Goal: Information Seeking & Learning: Learn about a topic

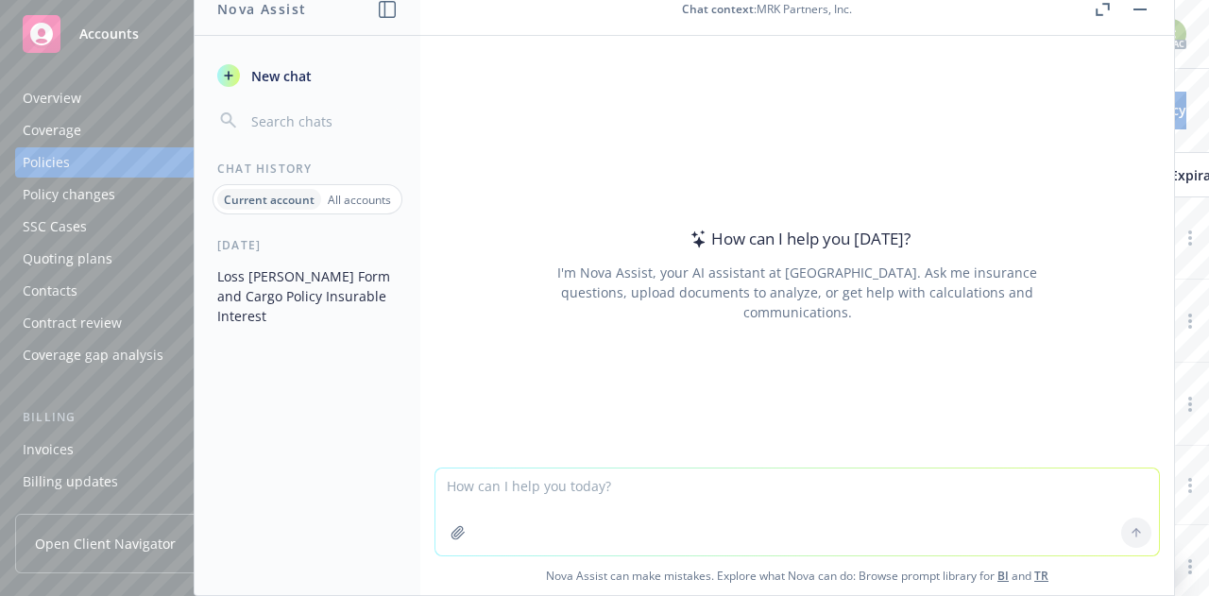
click at [1141, 8] on rect "button" at bounding box center [1139, 9] width 13 height 2
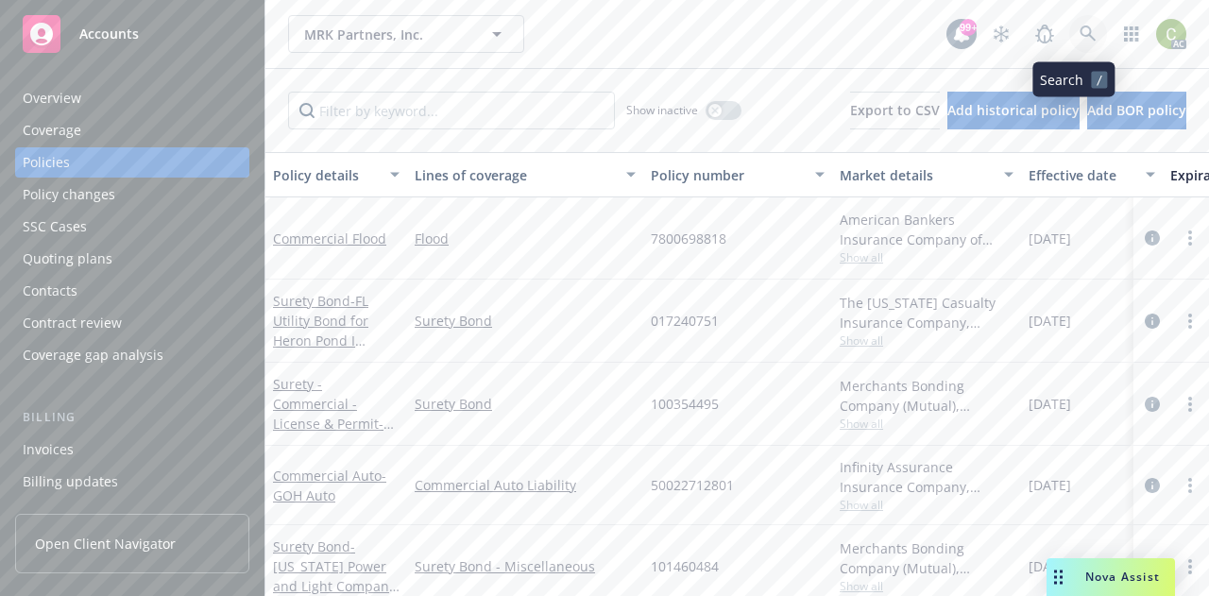
click at [1069, 42] on link at bounding box center [1088, 34] width 38 height 38
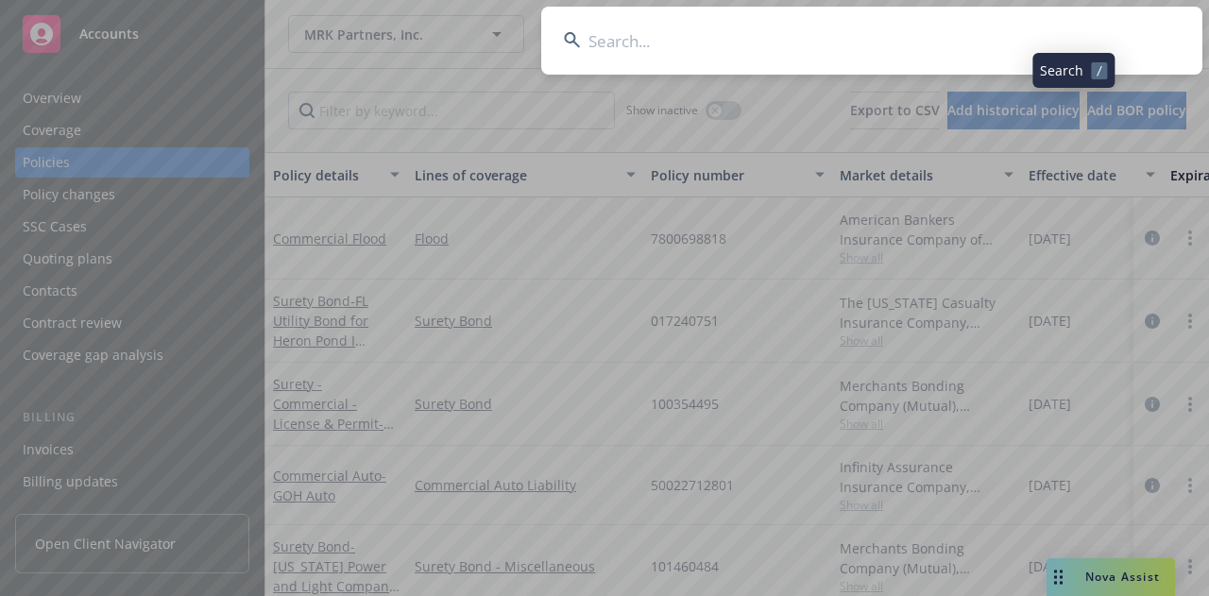
click at [951, 42] on input at bounding box center [871, 41] width 661 height 68
type input "OC 5846782"
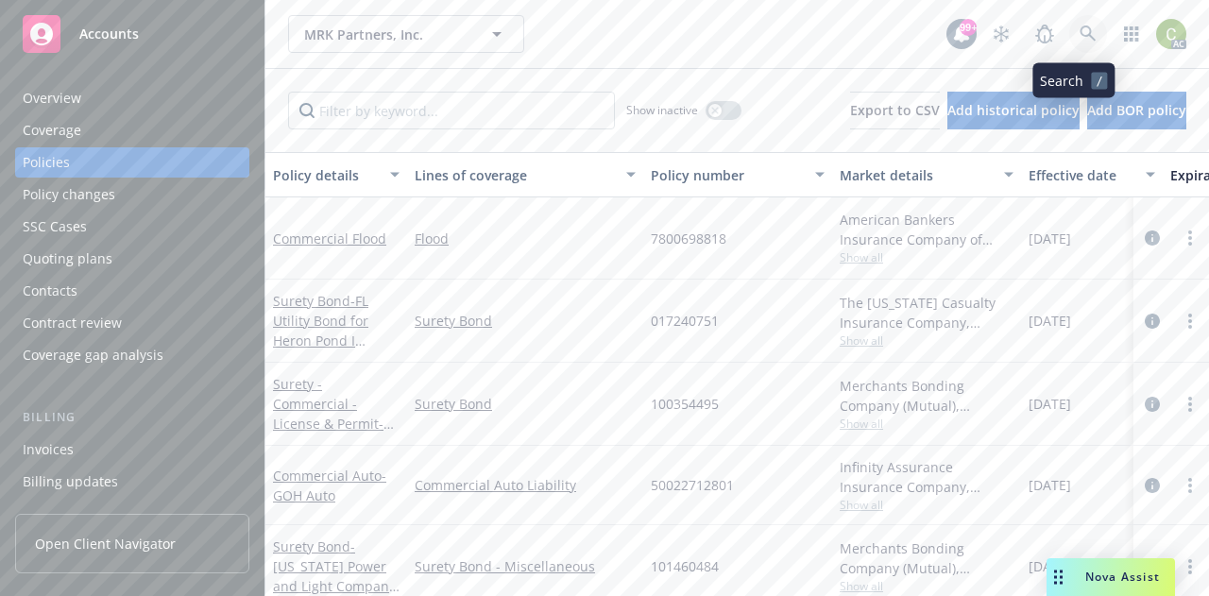
click at [1079, 32] on icon at bounding box center [1087, 33] width 16 height 16
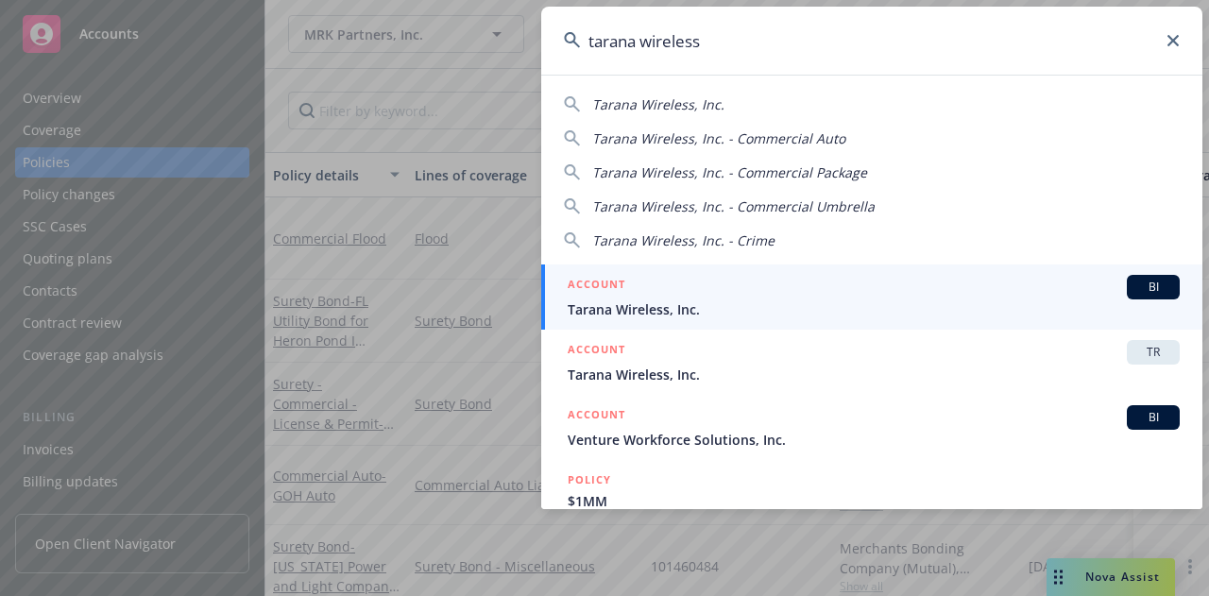
type input "tarana wireless"
click at [727, 291] on div "ACCOUNT BI" at bounding box center [873, 287] width 612 height 25
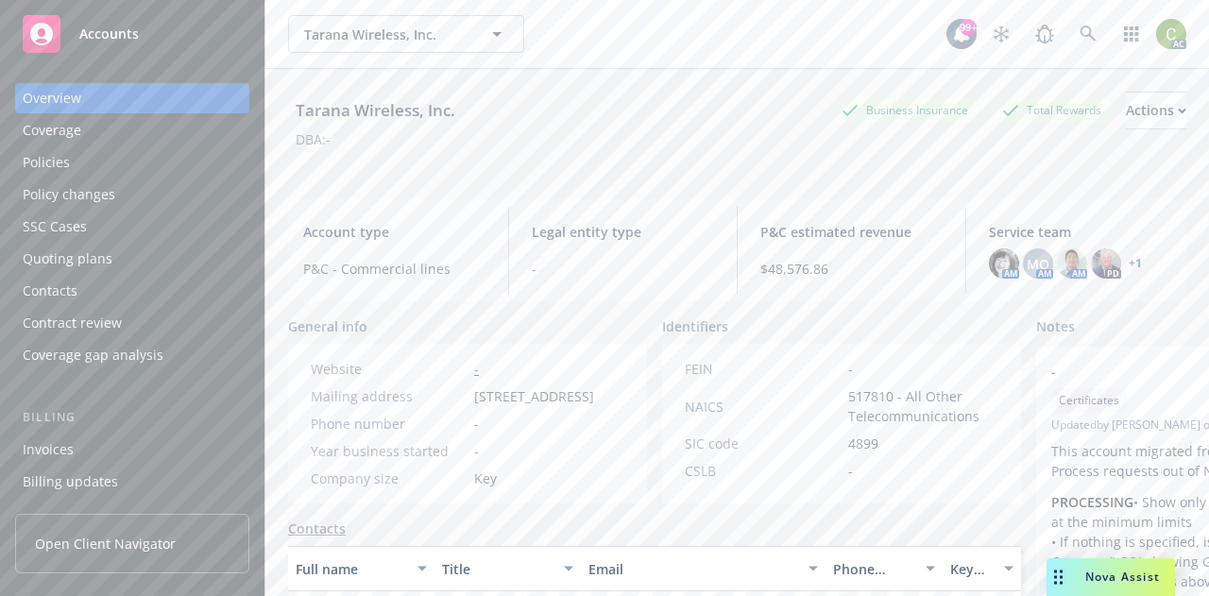
click at [95, 160] on div "Policies" at bounding box center [132, 162] width 219 height 30
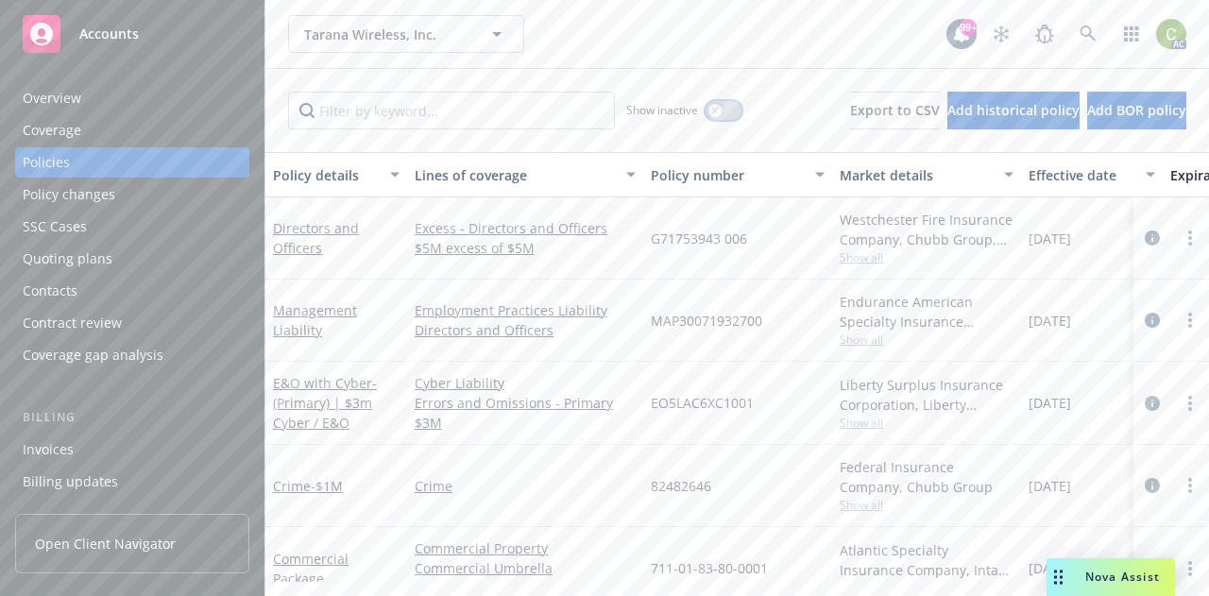
click at [705, 107] on button "button" at bounding box center [723, 110] width 36 height 19
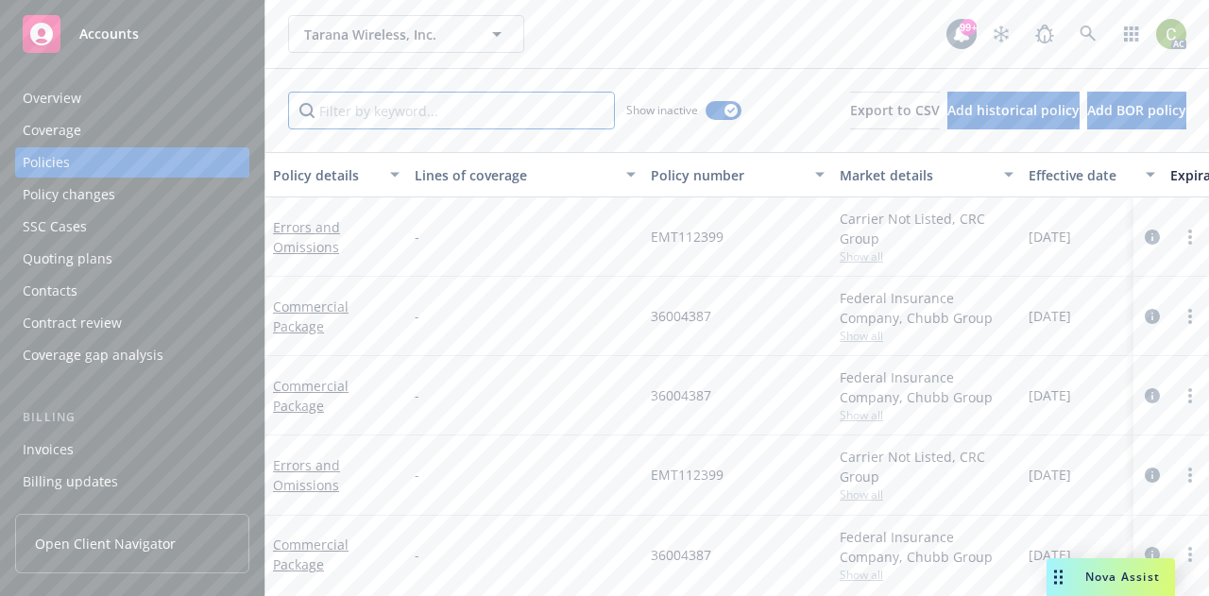
click at [476, 124] on input "Filter by keyword..." at bounding box center [451, 111] width 327 height 38
type input "cargo"
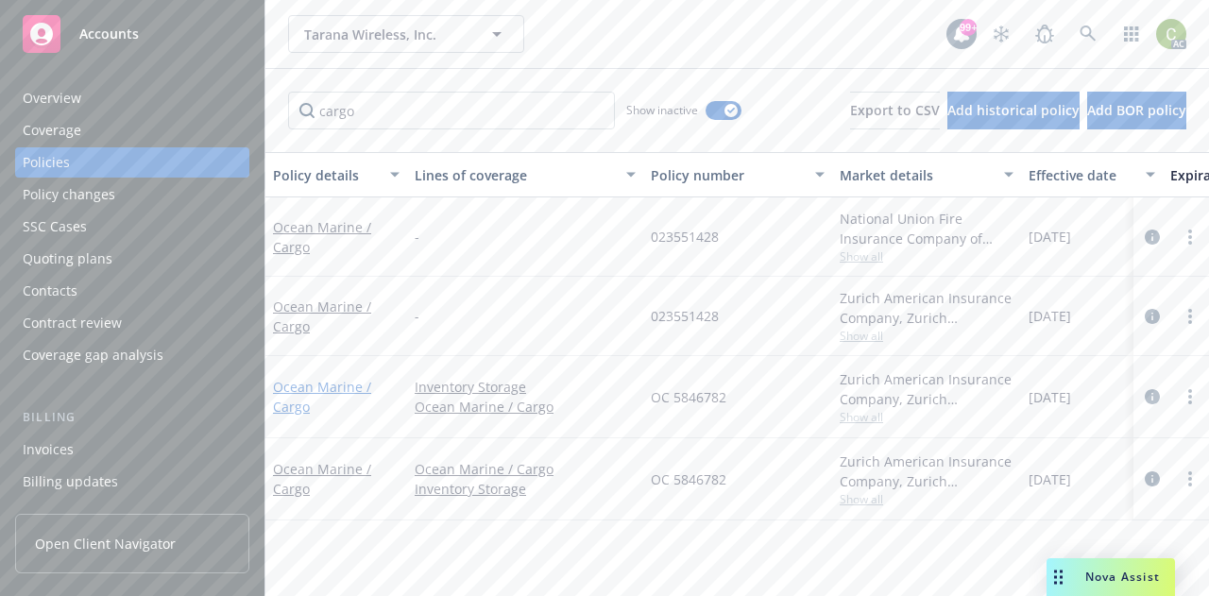
click at [308, 385] on link "Ocean Marine / Cargo" at bounding box center [322, 397] width 98 height 38
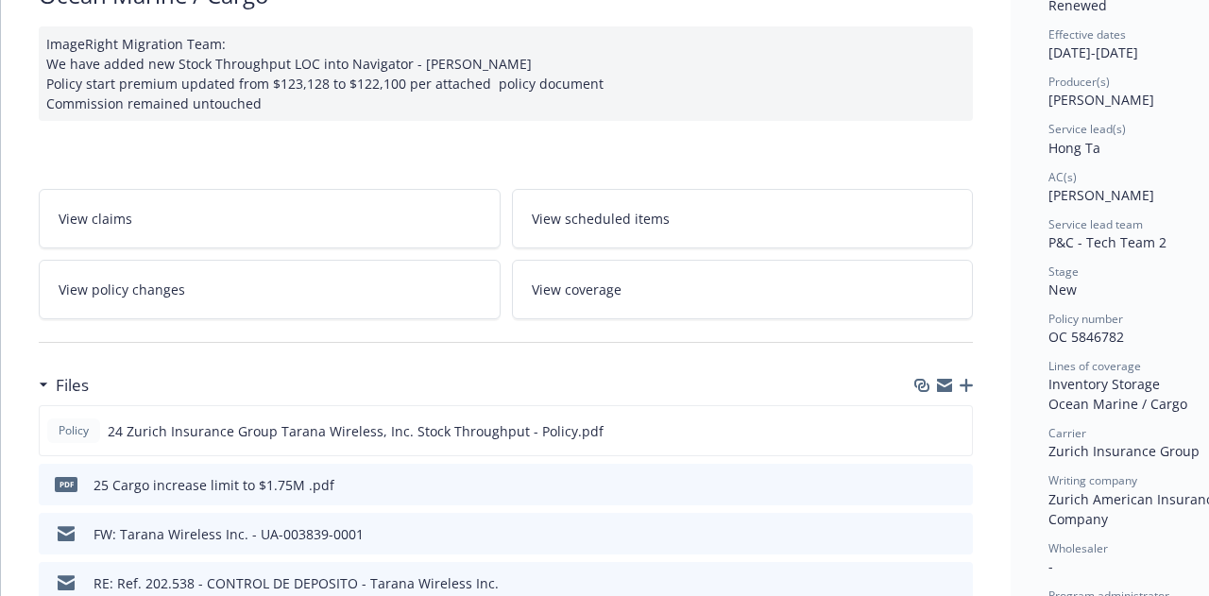
scroll to position [232, 0]
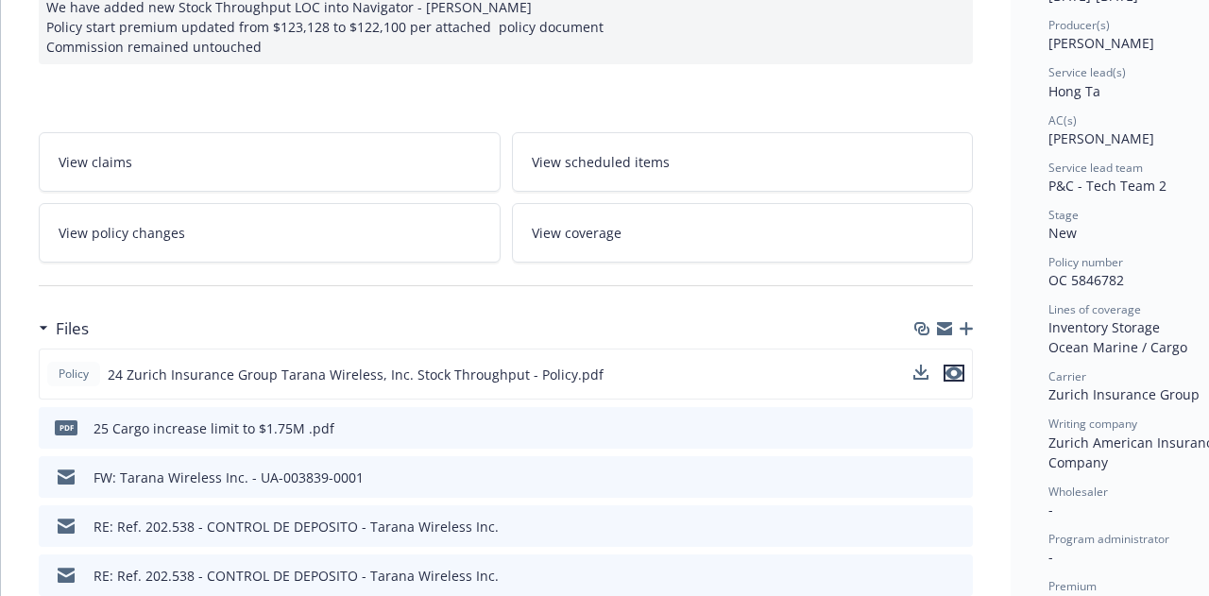
click at [953, 377] on icon "preview file" at bounding box center [953, 372] width 17 height 13
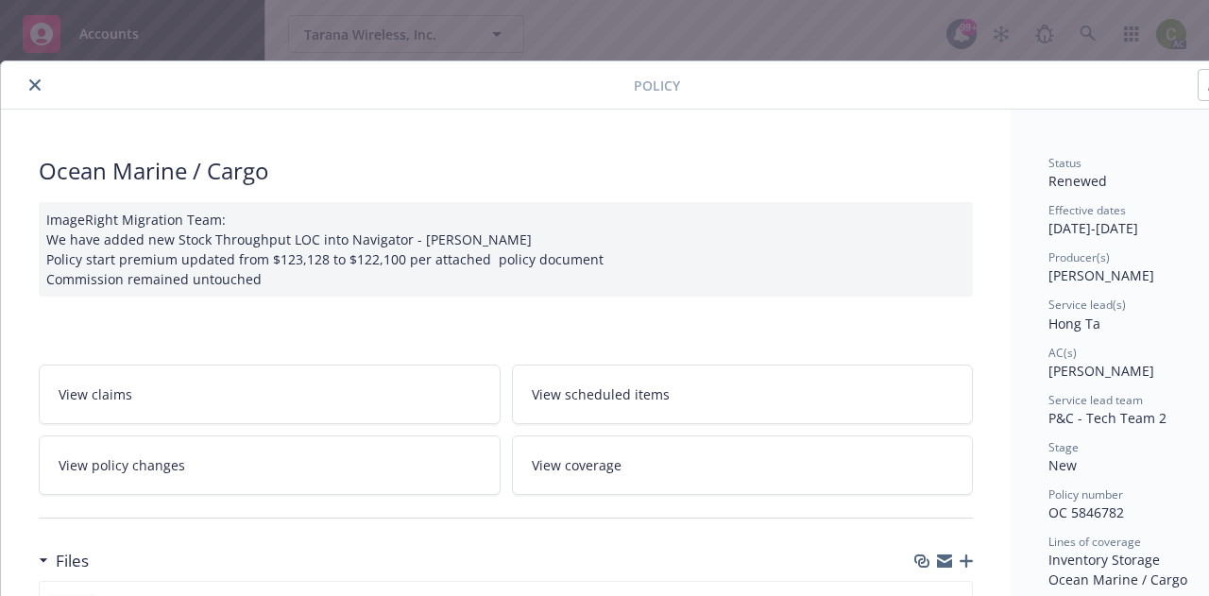
click at [25, 85] on button "close" at bounding box center [35, 85] width 23 height 23
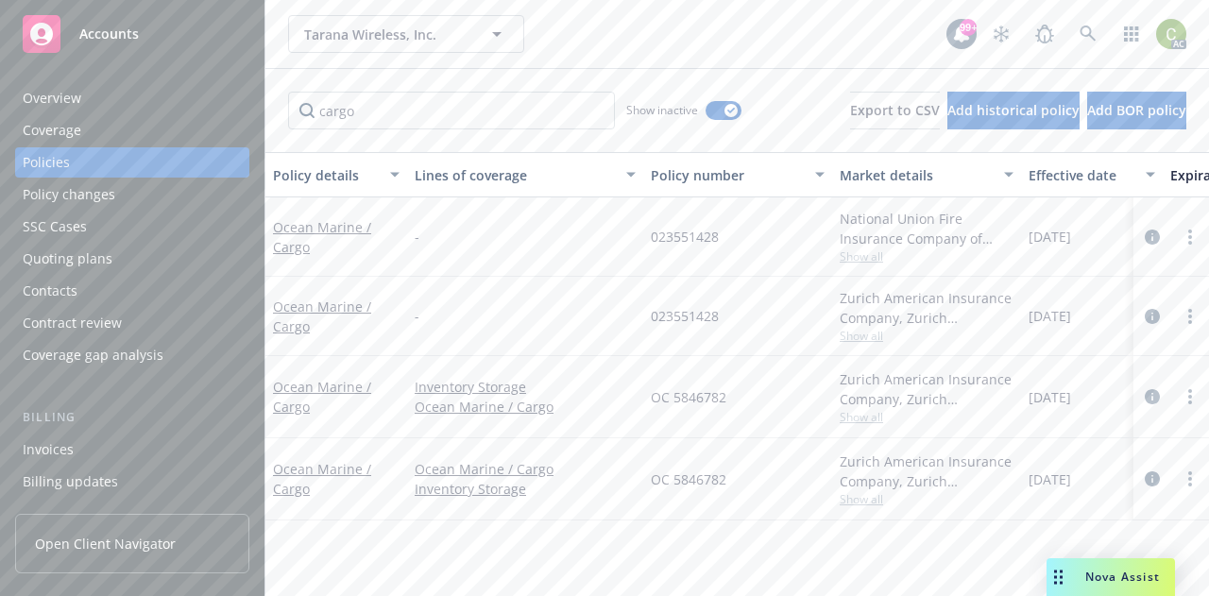
click at [1124, 579] on span "Nova Assist" at bounding box center [1122, 576] width 75 height 16
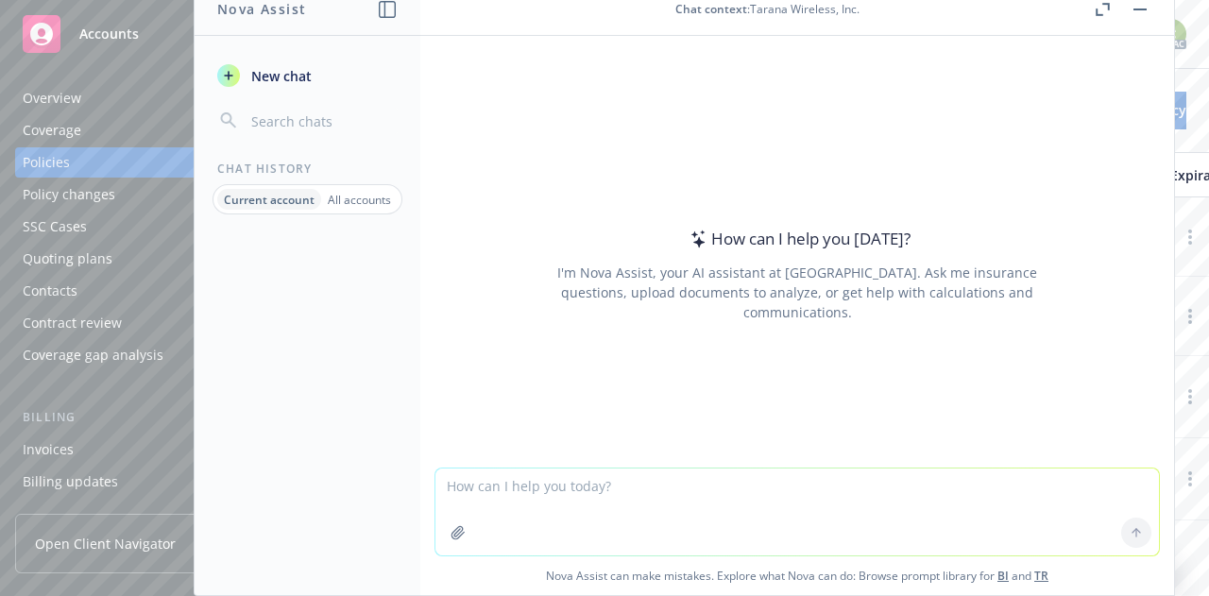
click at [486, 479] on textarea at bounding box center [796, 511] width 723 height 87
type textarea "who has insurable interest for a shipment"
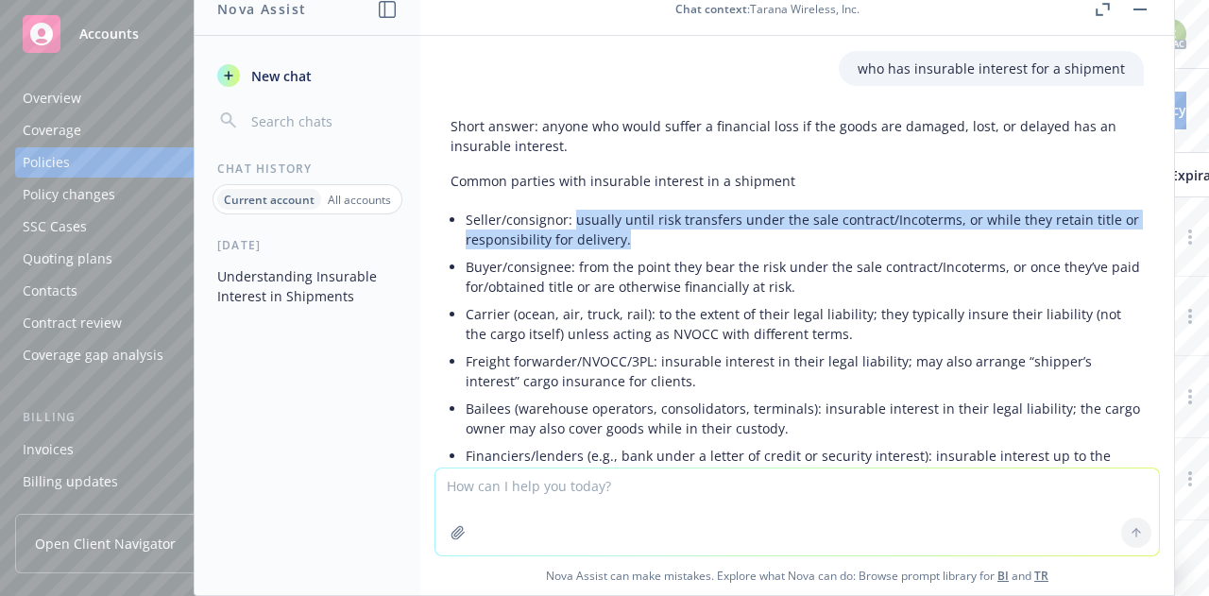
drag, startPoint x: 627, startPoint y: 241, endPoint x: 575, endPoint y: 219, distance: 56.3
click at [575, 219] on li "Seller/consignor: usually until risk transfers under the sale contract/Incoterm…" at bounding box center [804, 229] width 678 height 47
copy li "usually until risk transfers under the sale contract/Incoterms, or while they r…"
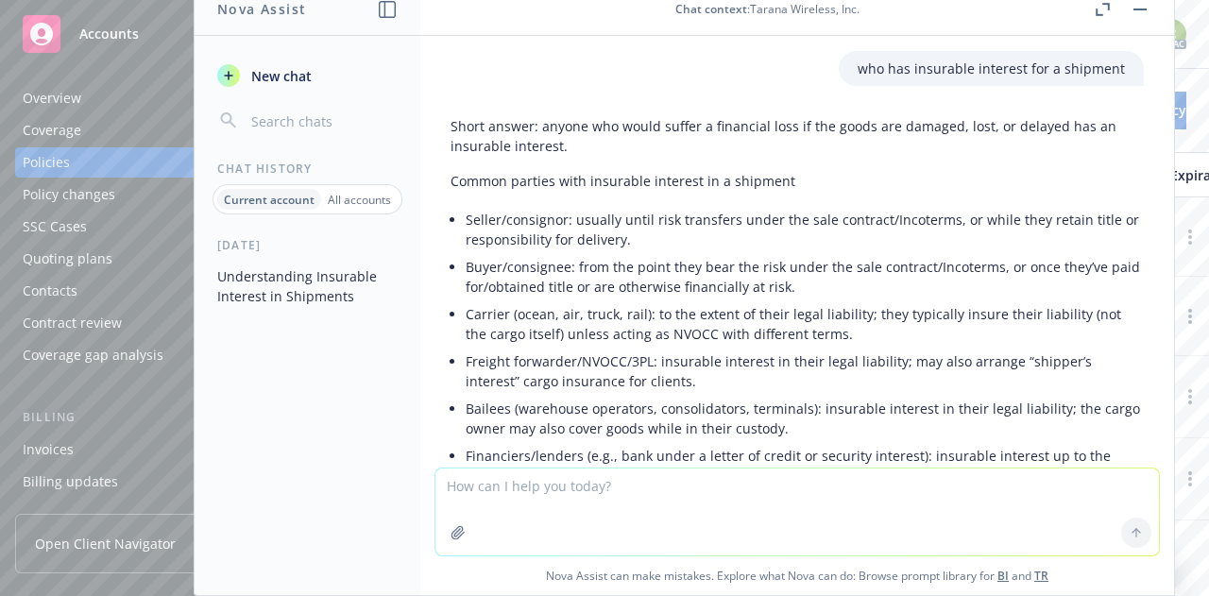
click at [613, 359] on li "Freight forwarder/NVOCC/3PL: insurable interest in their legal liability; may a…" at bounding box center [804, 370] width 678 height 47
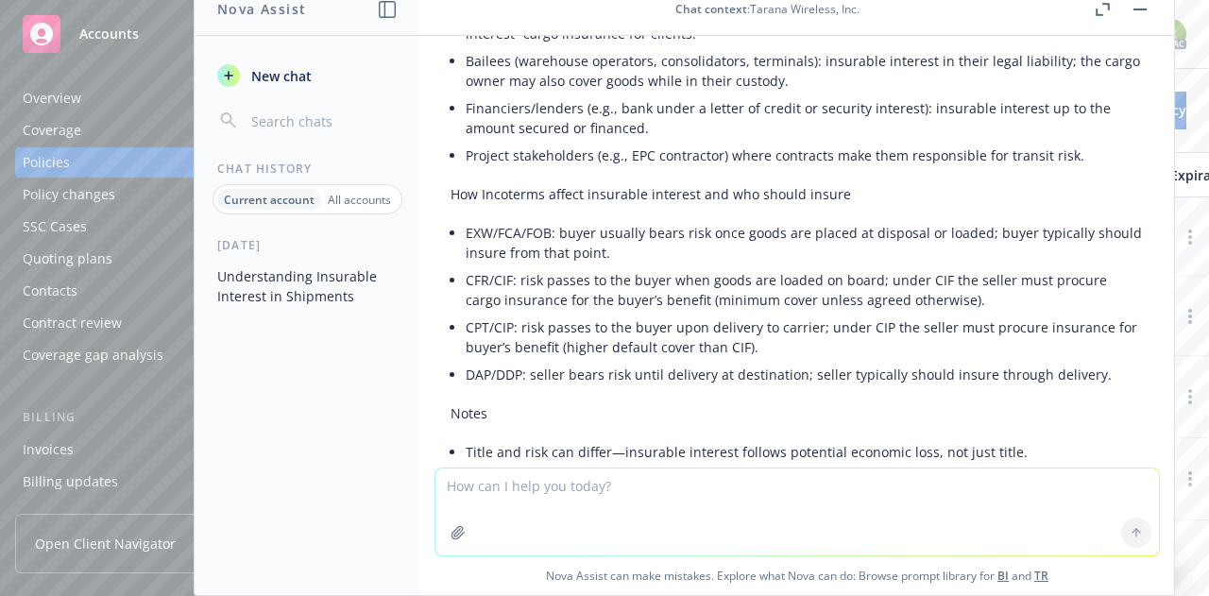
scroll to position [353, 0]
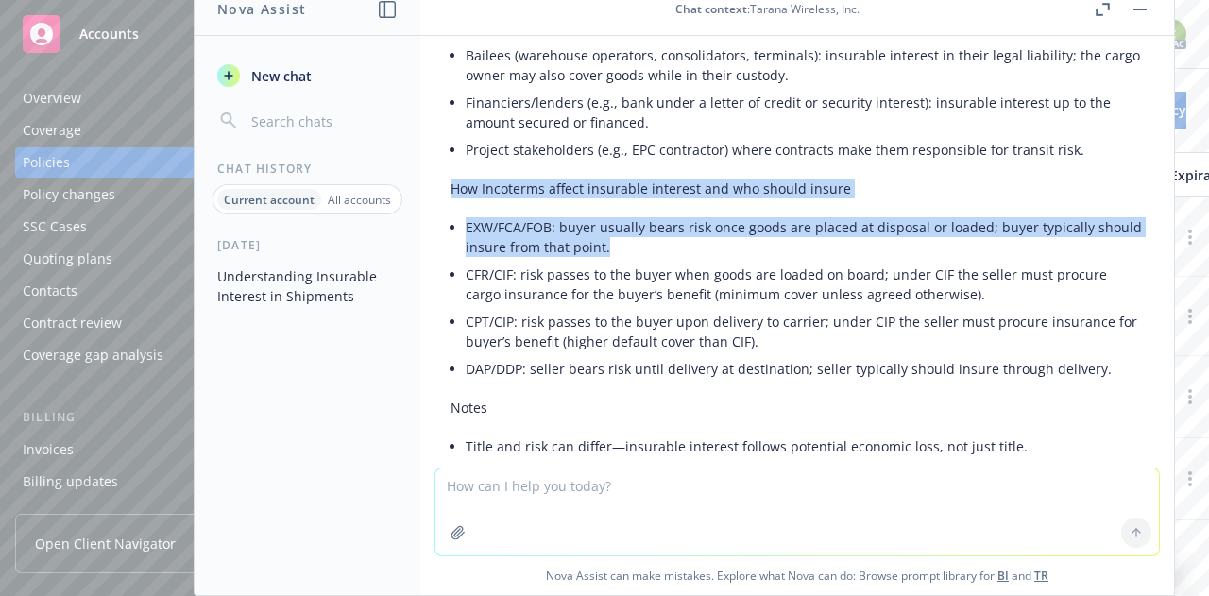
drag, startPoint x: 656, startPoint y: 250, endPoint x: 449, endPoint y: 190, distance: 215.4
click at [449, 190] on div "Short answer: anyone who would suffer a financial loss if the goods are damaged…" at bounding box center [796, 212] width 723 height 915
copy div "How Incoterms affect insurable interest and who should insure EXW/FCA/FOB: buye…"
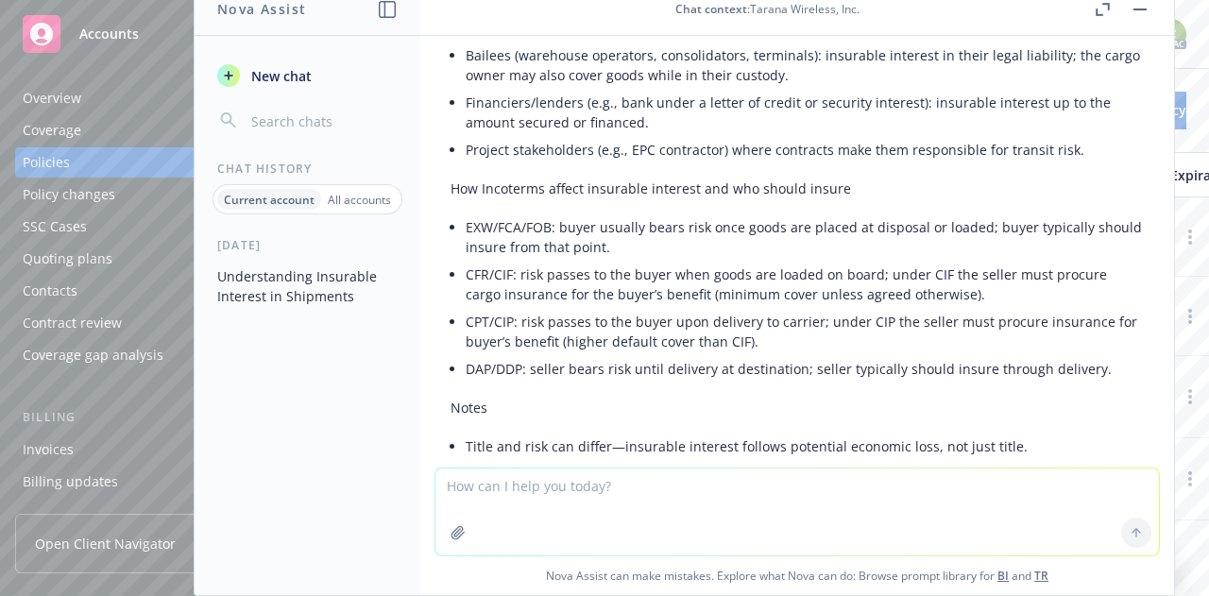
click at [599, 365] on li "DAP/DDP: seller bears risk until delivery at destination; seller typically shou…" at bounding box center [804, 368] width 678 height 27
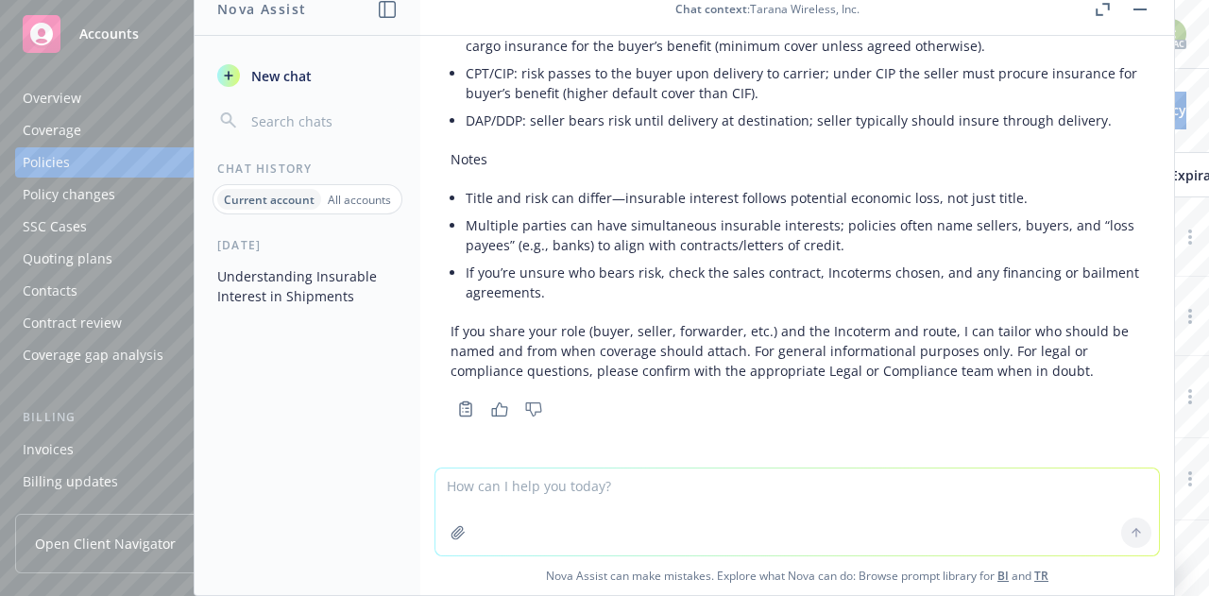
scroll to position [0, 0]
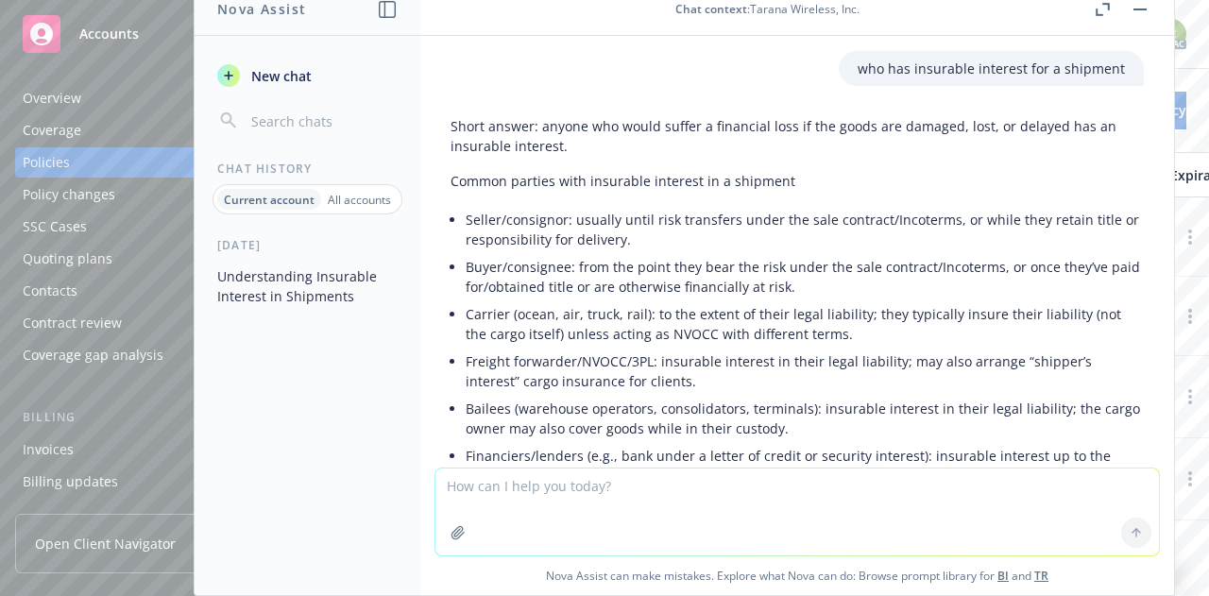
click at [1141, 14] on button "button" at bounding box center [1139, 9] width 23 height 23
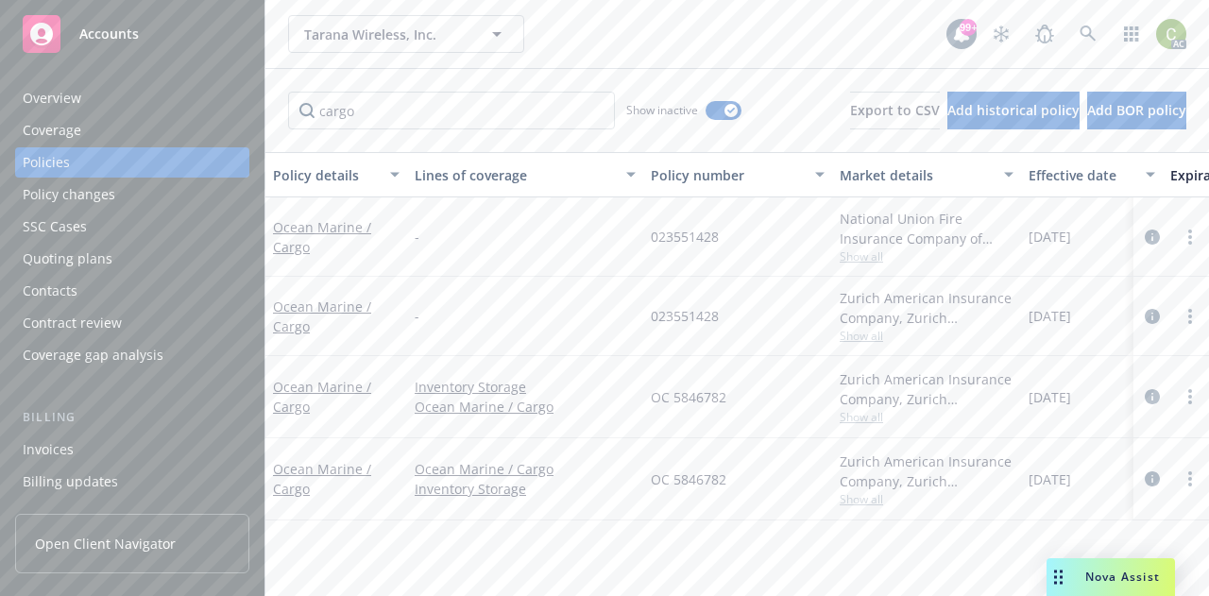
click at [1090, 583] on span "Nova Assist" at bounding box center [1122, 576] width 75 height 16
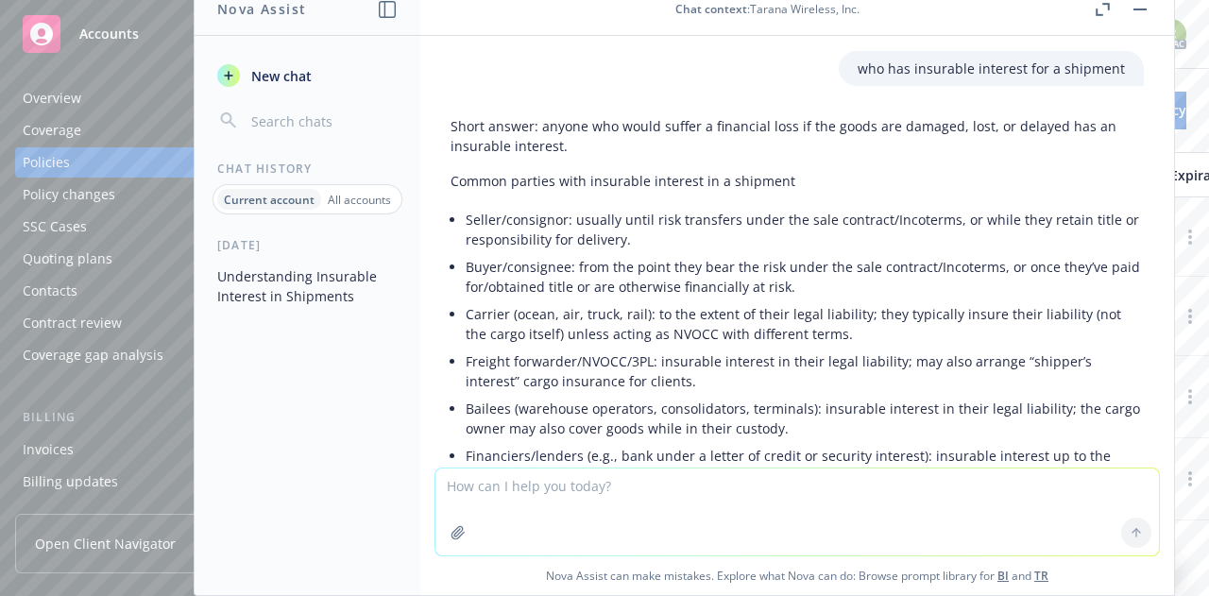
click at [843, 508] on textarea at bounding box center [796, 511] width 723 height 87
type textarea "exw incoterm"
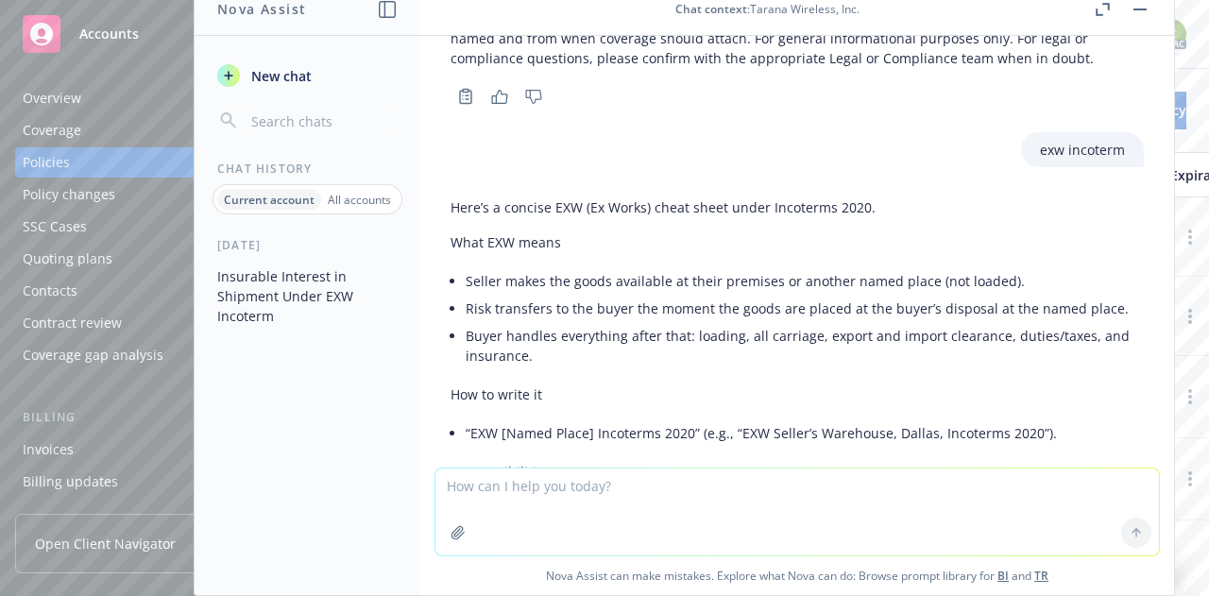
scroll to position [932, 0]
